Goal: Check status: Check status

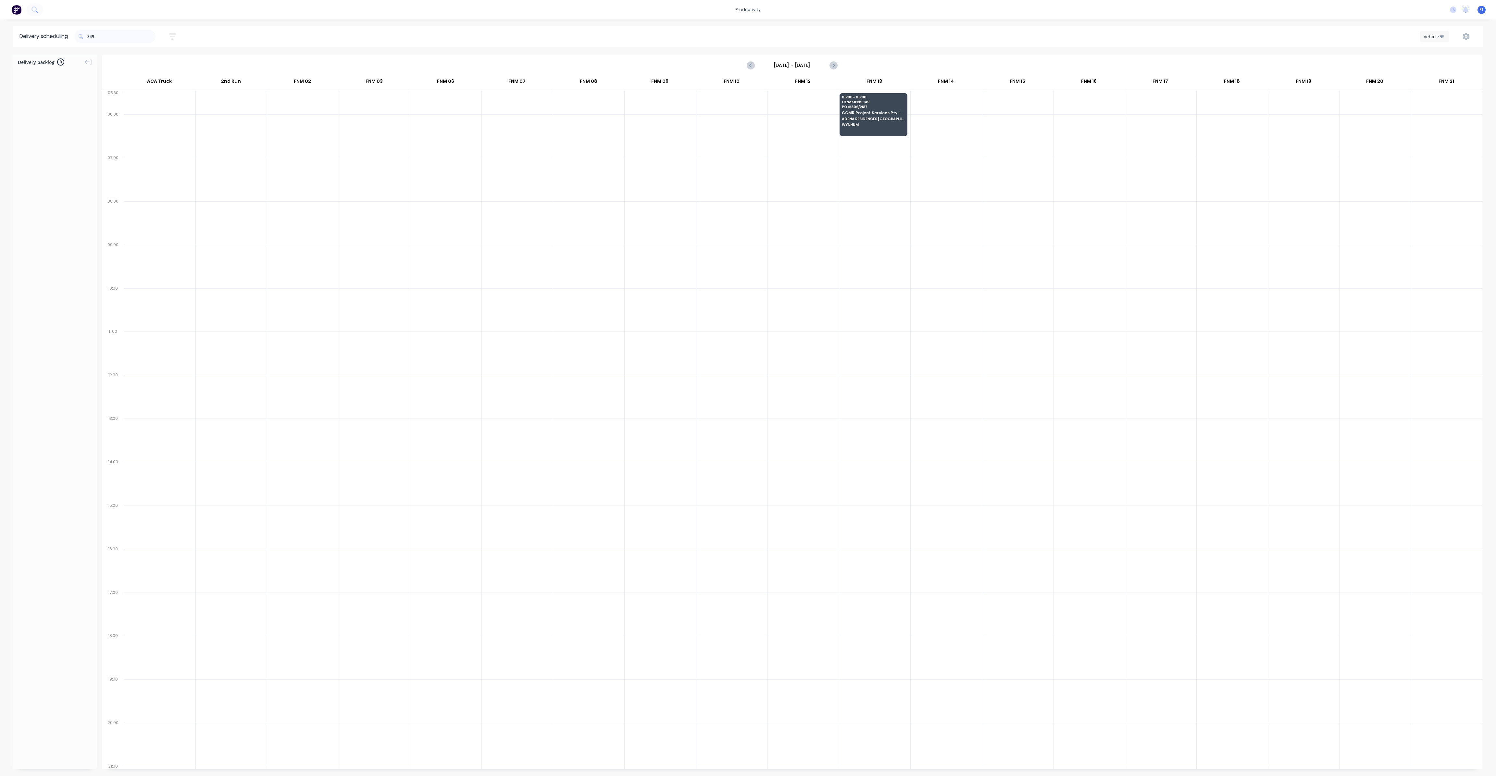
scroll to position [0, 0]
click at [104, 35] on input "349" at bounding box center [121, 36] width 68 height 13
type input "3"
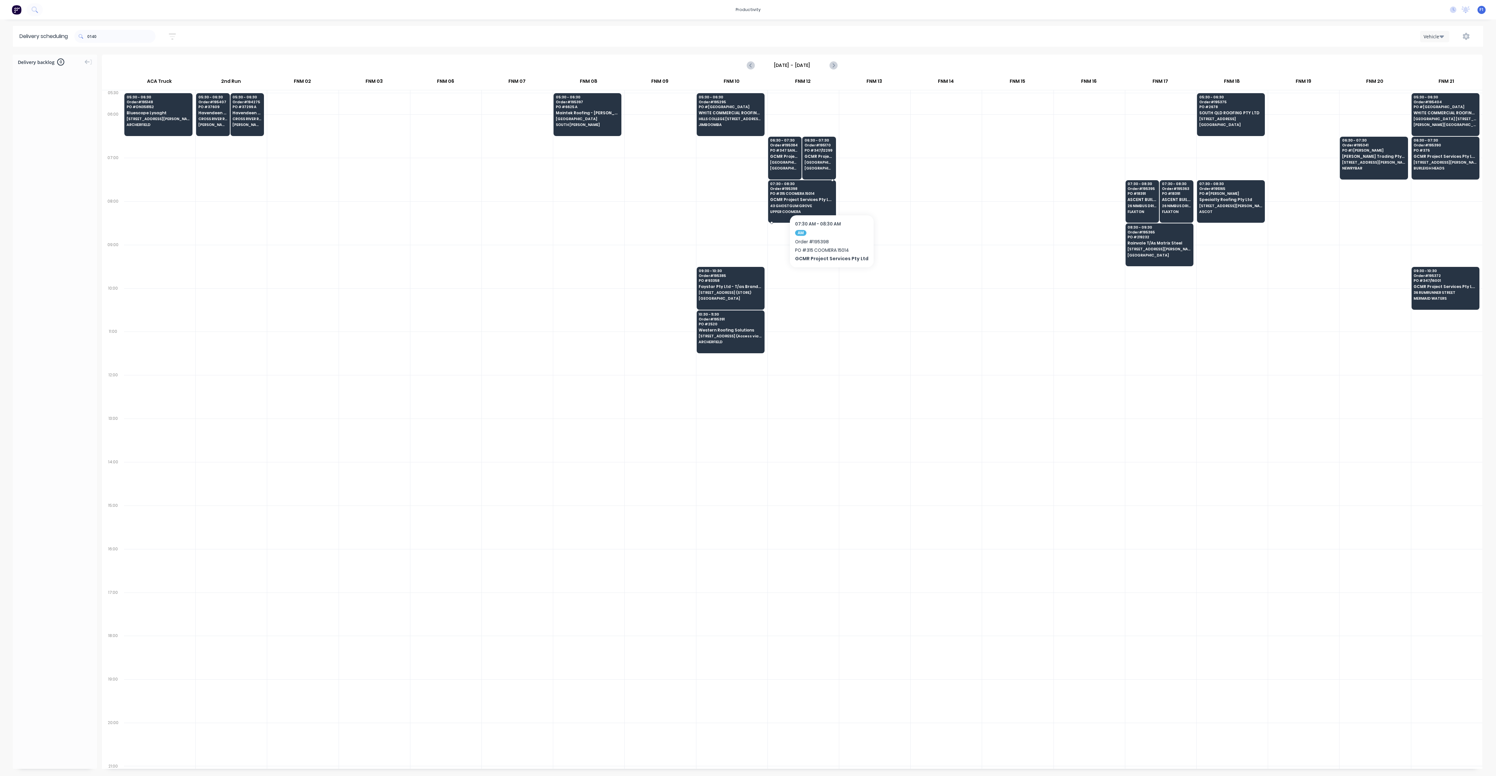
click at [829, 195] on div "07:30 - 08:30 Order # 195398 PO # 315 COOMERA 15014 GCMR Project Services Pty L…" at bounding box center [802, 198] width 67 height 36
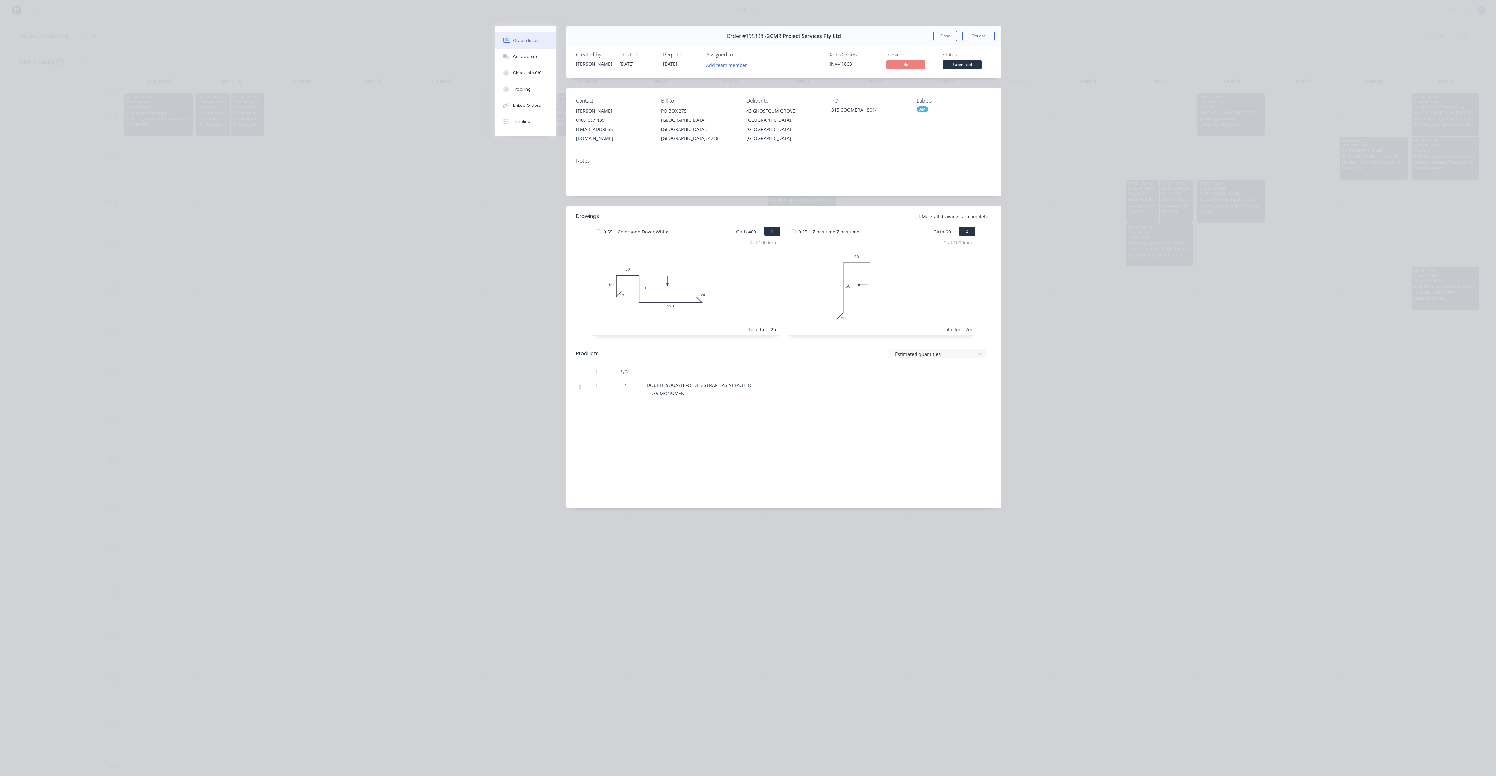
click at [743, 390] on div ".55 MONUMENT" at bounding box center [776, 393] width 249 height 7
click at [948, 37] on button "Close" at bounding box center [945, 36] width 24 height 10
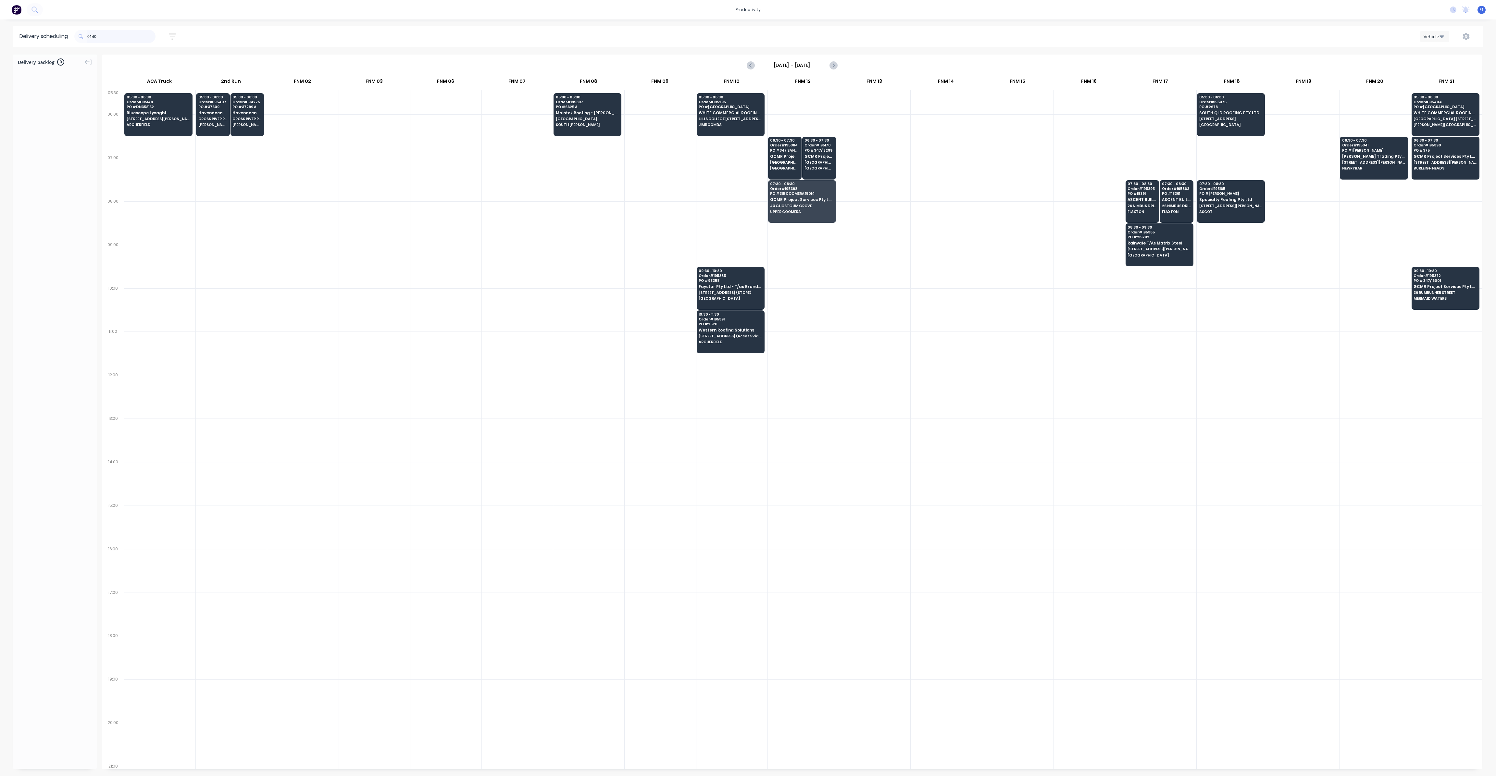
drag, startPoint x: 136, startPoint y: 32, endPoint x: 128, endPoint y: 33, distance: 7.6
click at [132, 32] on input "0140" at bounding box center [121, 36] width 68 height 13
type input "0"
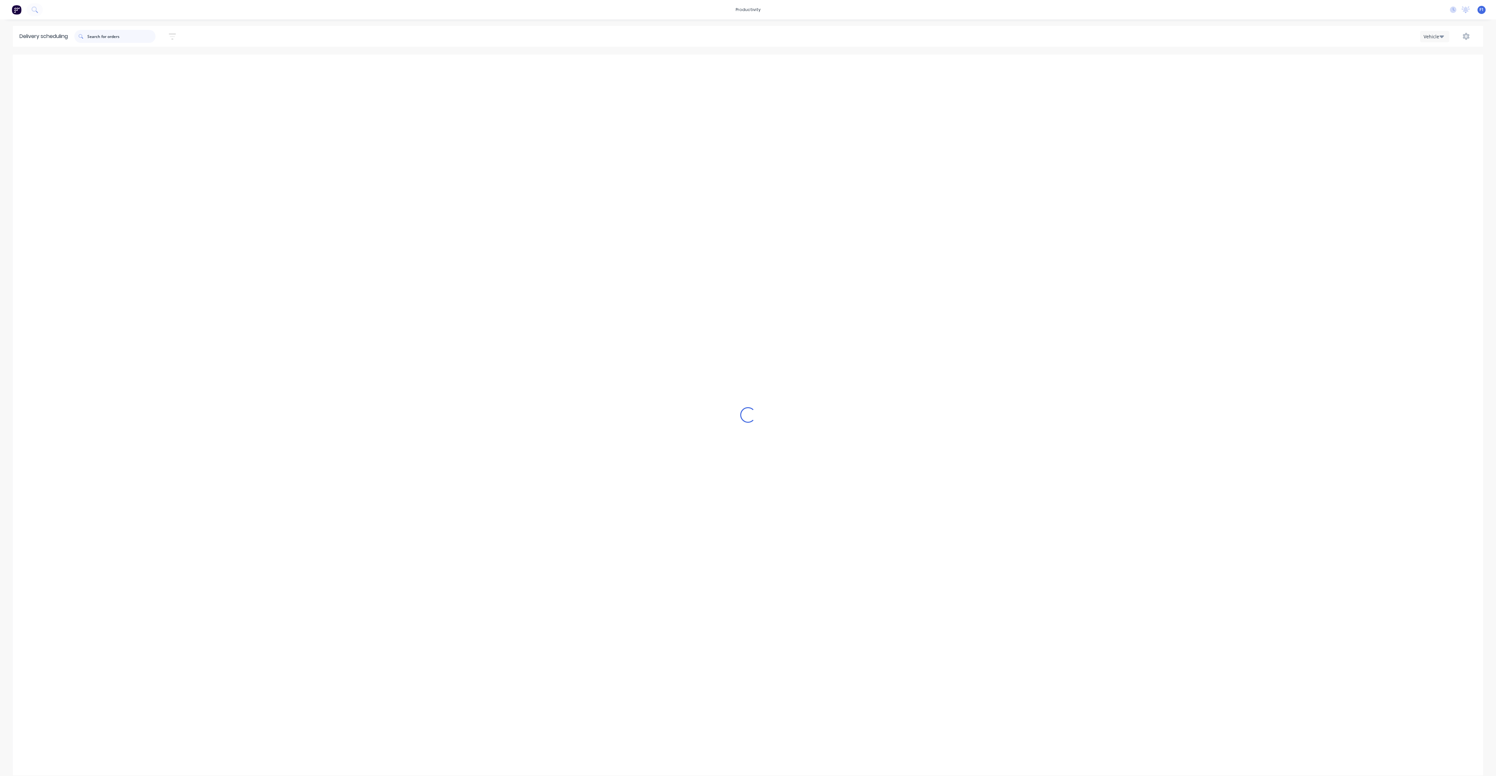
type input "t"
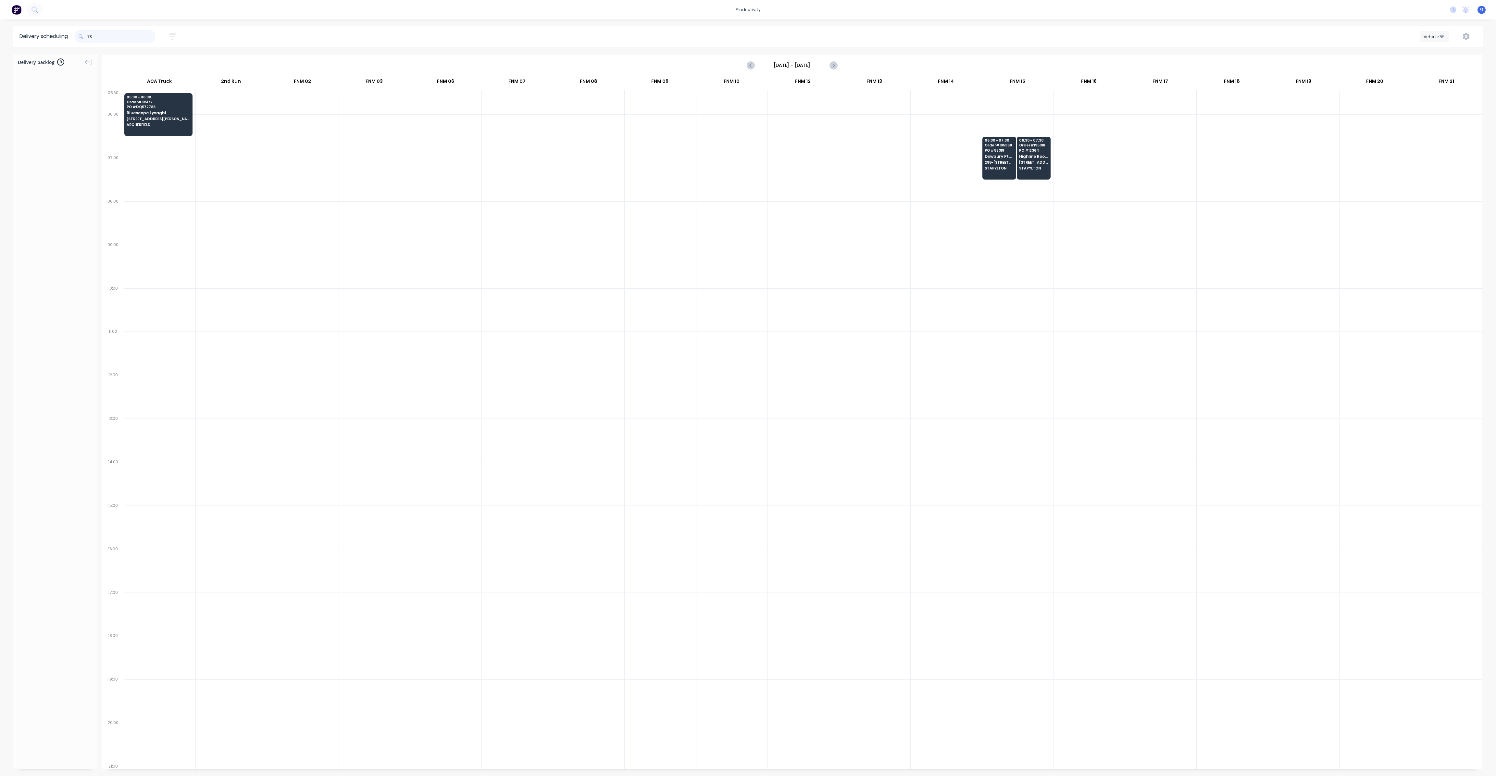
type input "7"
